Goal: Transaction & Acquisition: Purchase product/service

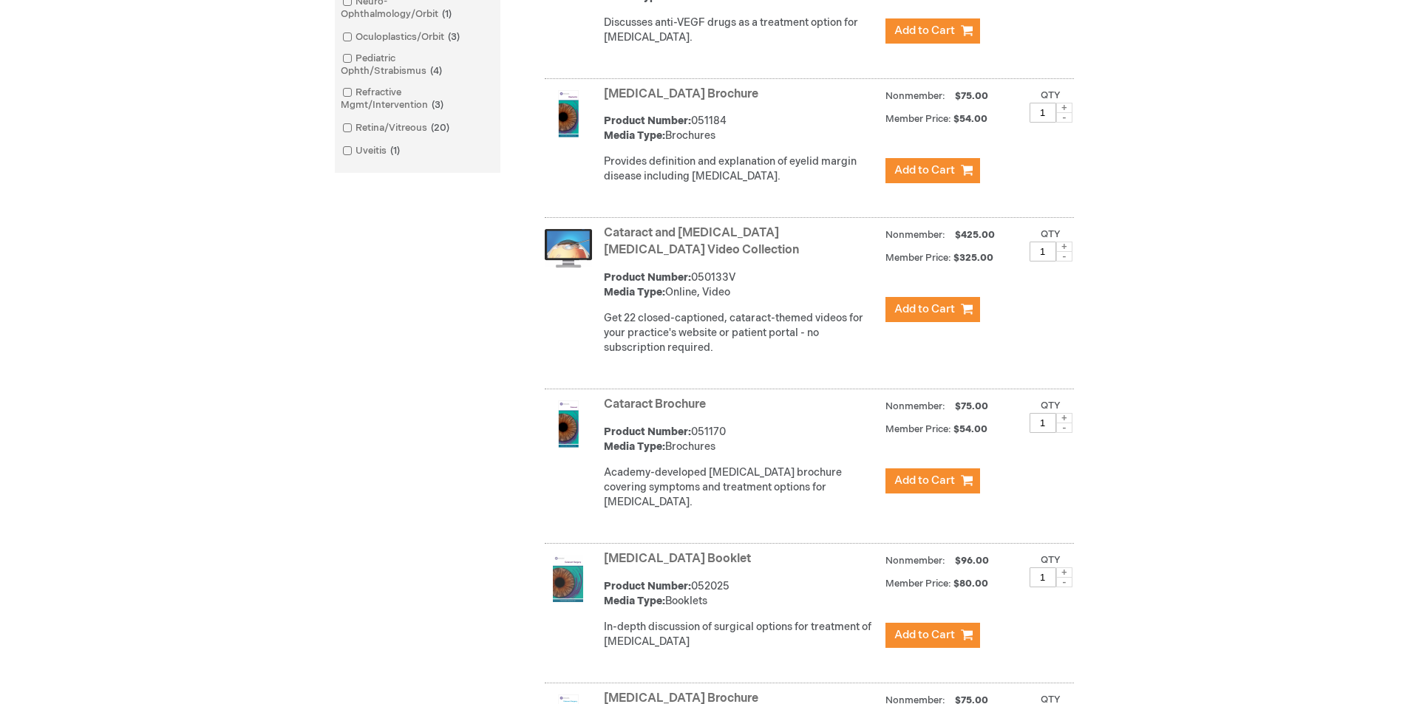
scroll to position [887, 0]
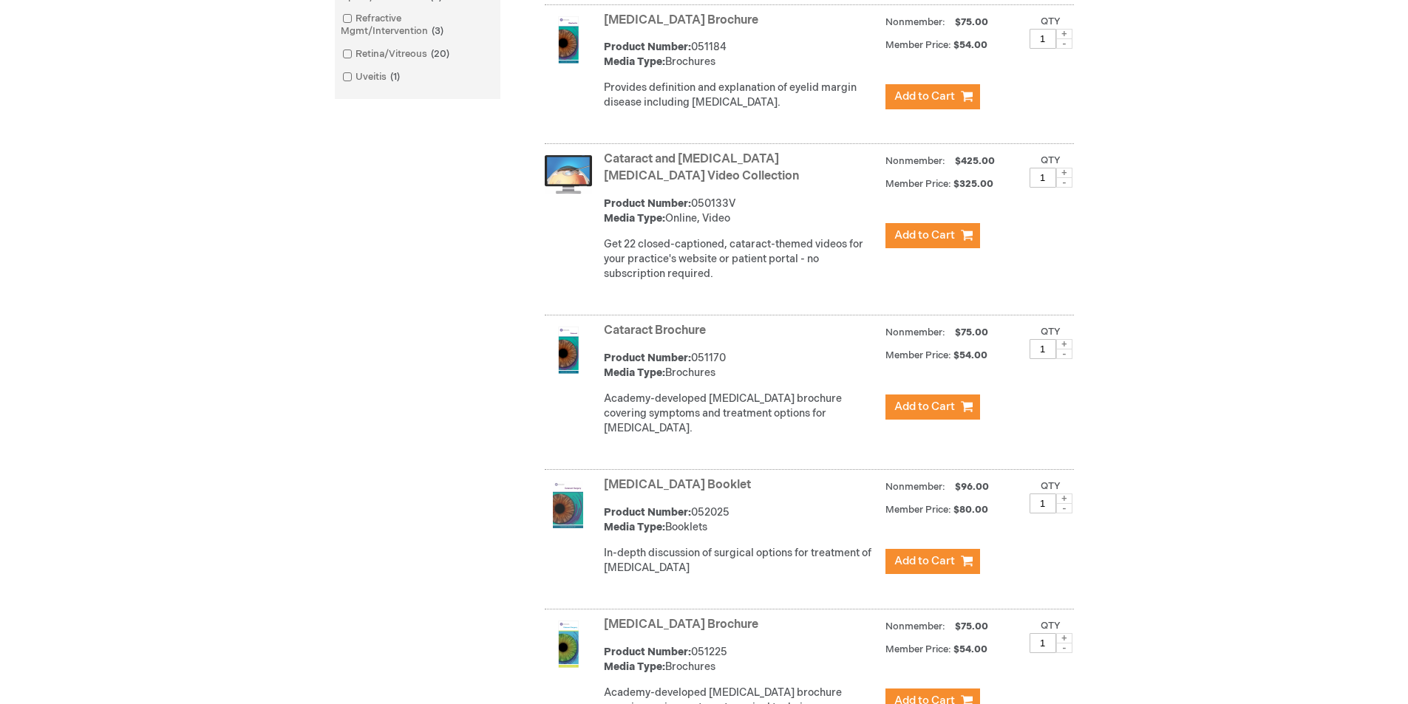
click at [638, 338] on link "Cataract Brochure" at bounding box center [655, 331] width 102 height 14
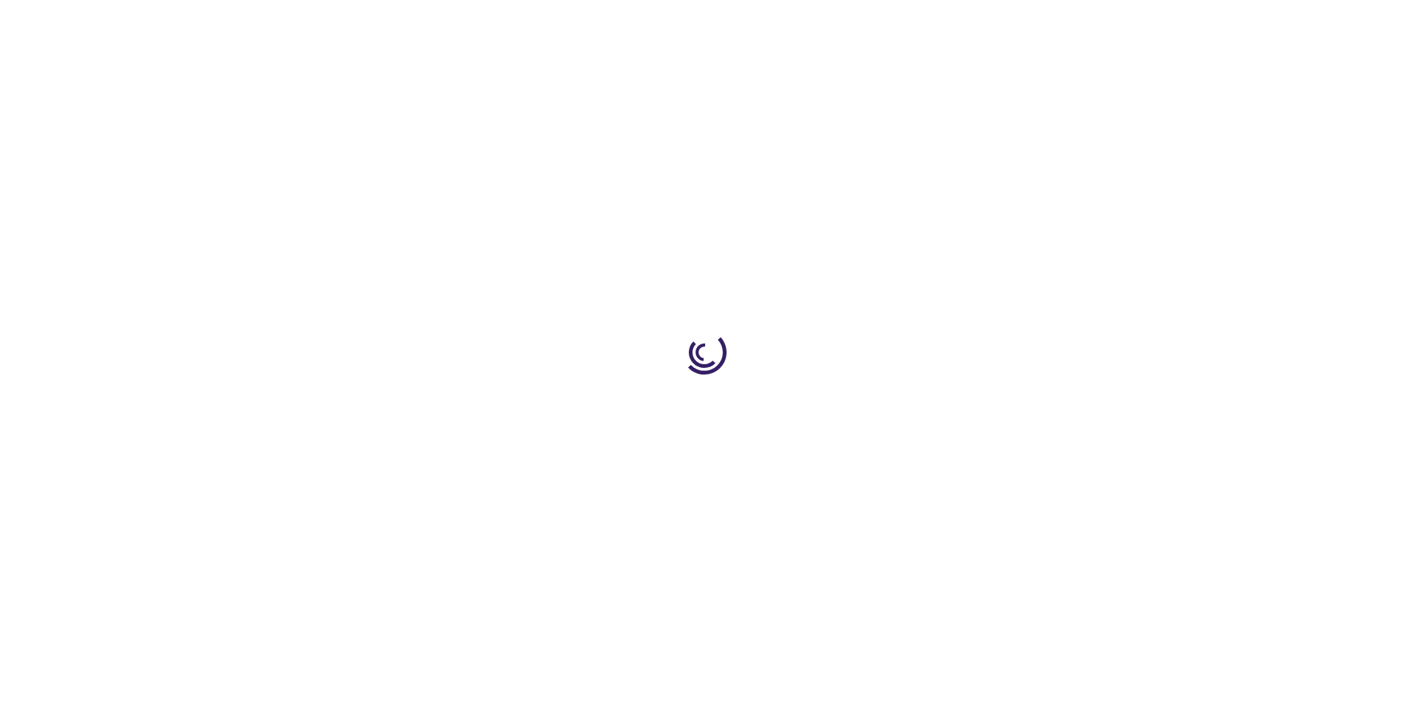
type input "1"
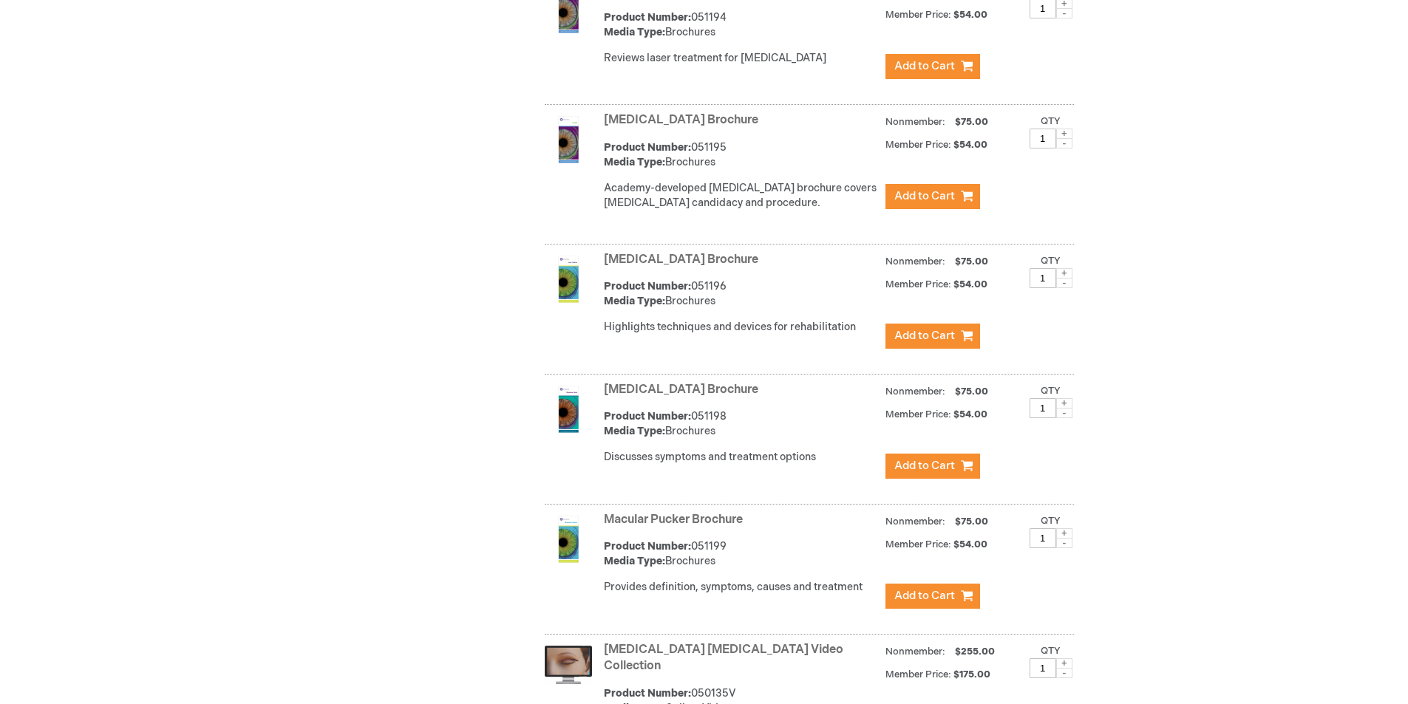
scroll to position [4434, 0]
